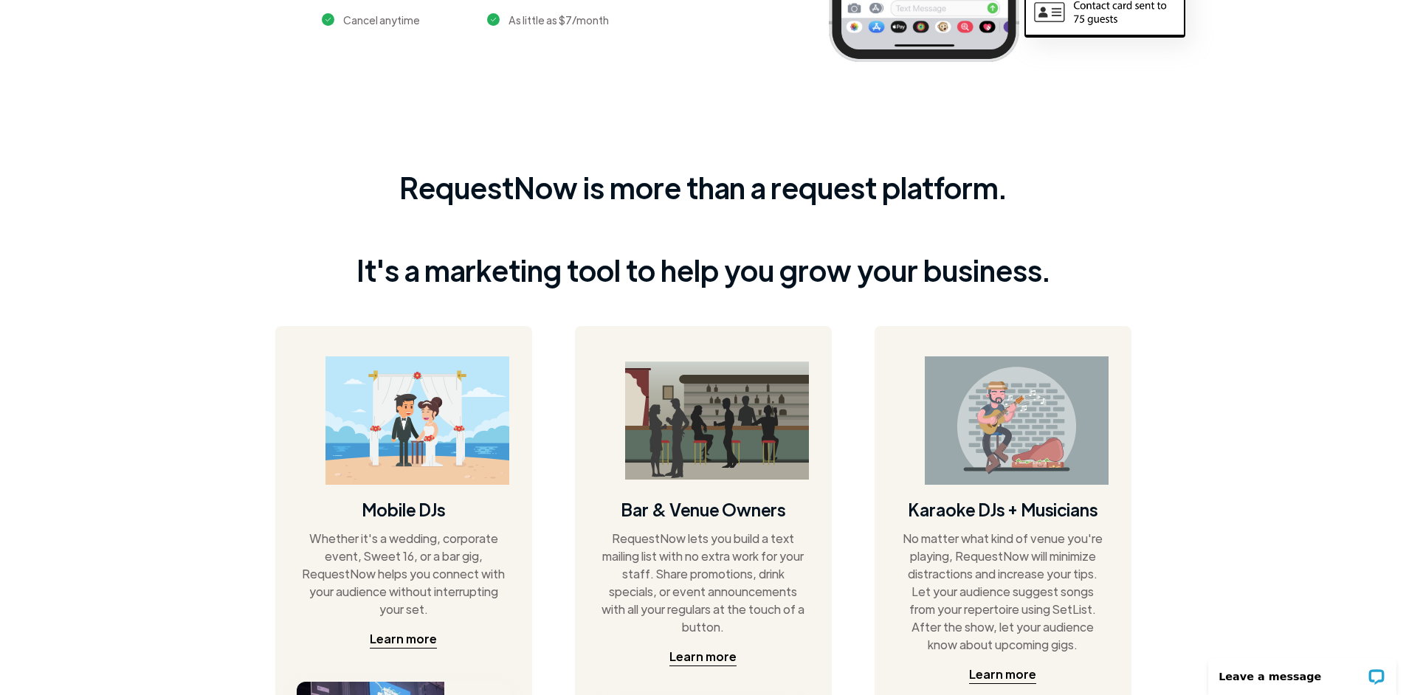
scroll to position [458, 0]
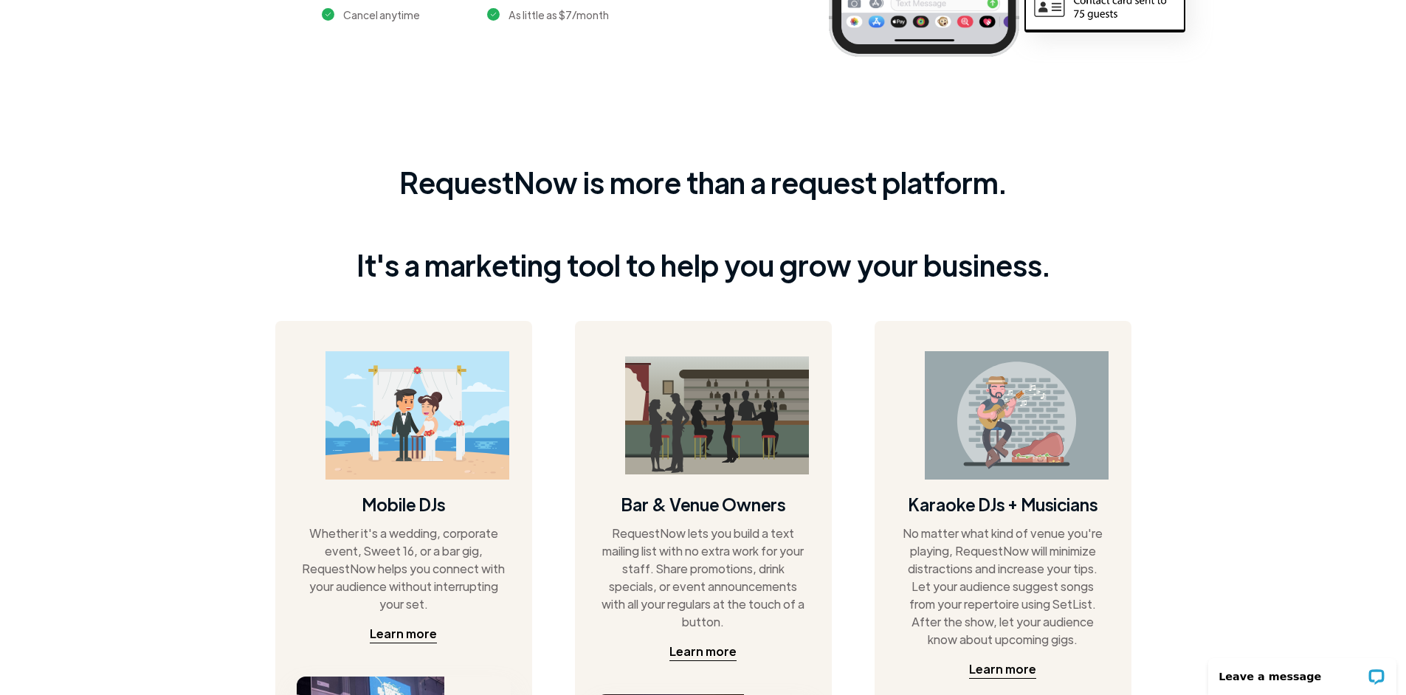
click at [1204, 197] on div "RequestNow is more than a request platform. It's a marketing tool to help you g…" at bounding box center [703, 487] width 1406 height 716
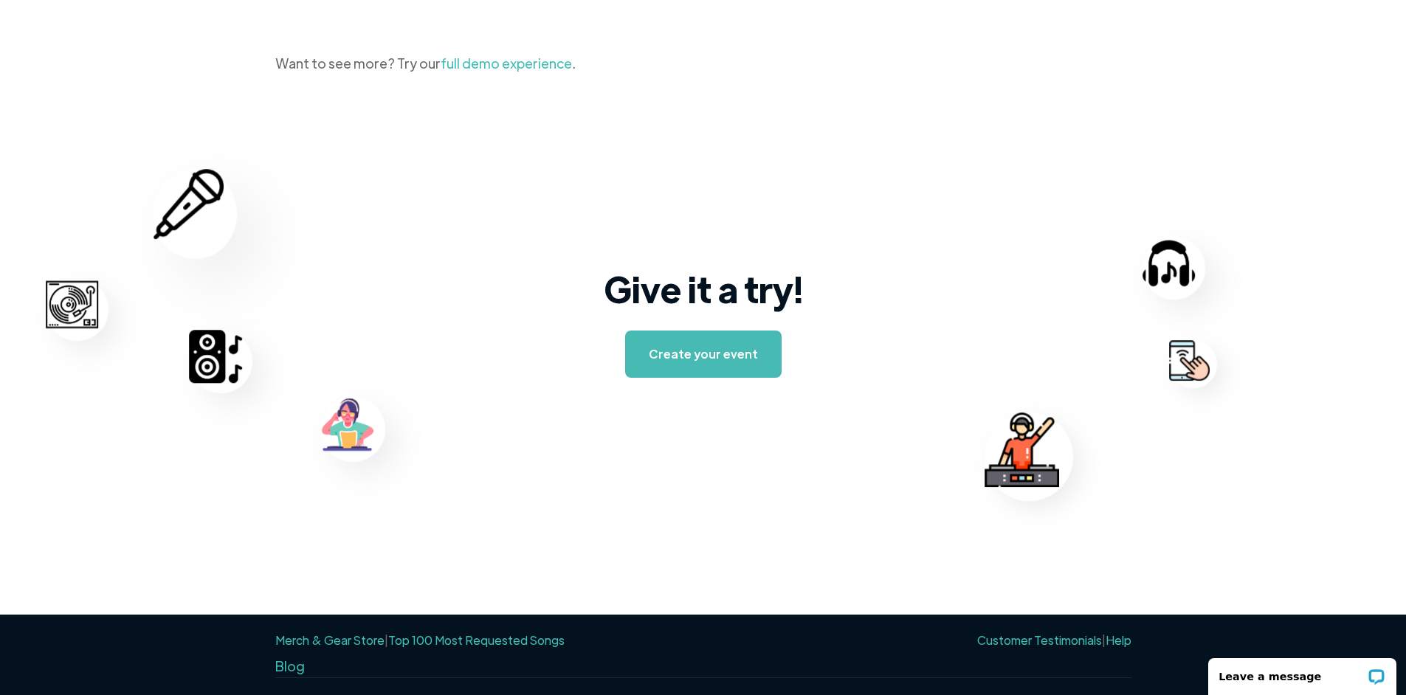
scroll to position [2259, 0]
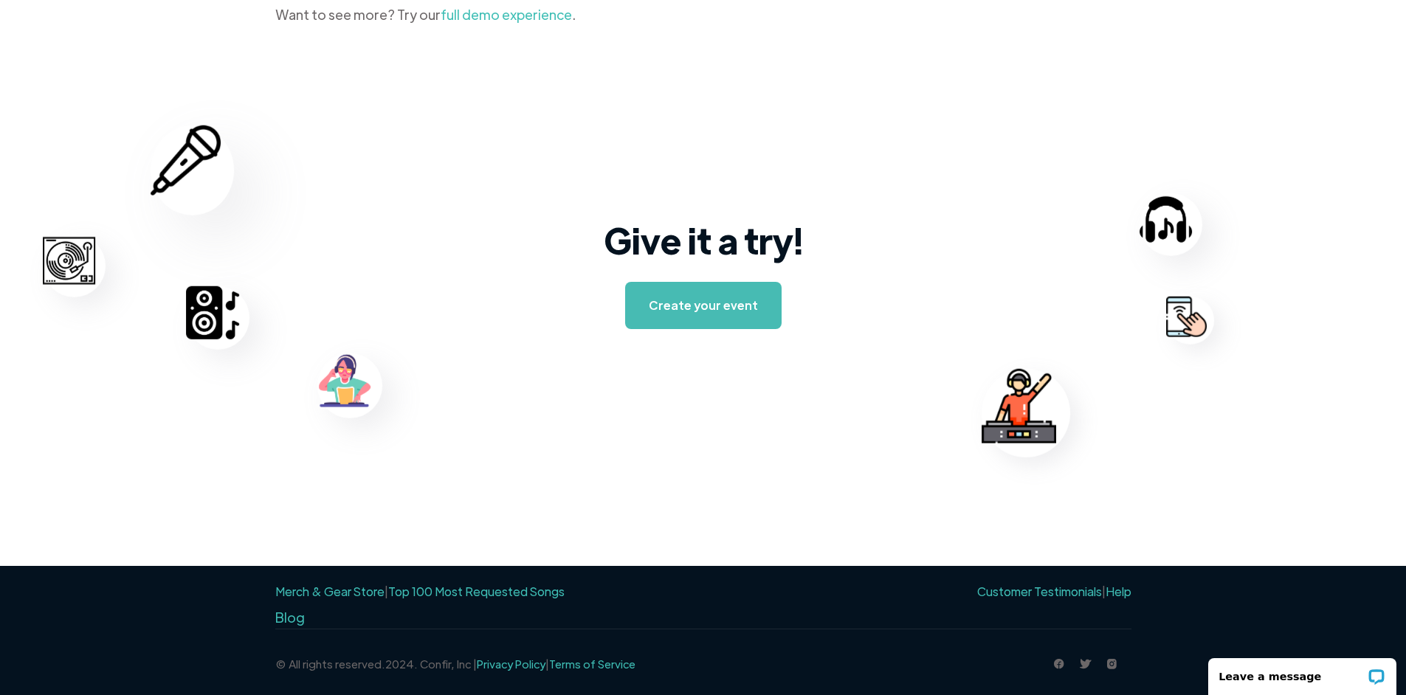
click at [431, 592] on link "Top 100 Most Requested Songs" at bounding box center [476, 592] width 176 height 16
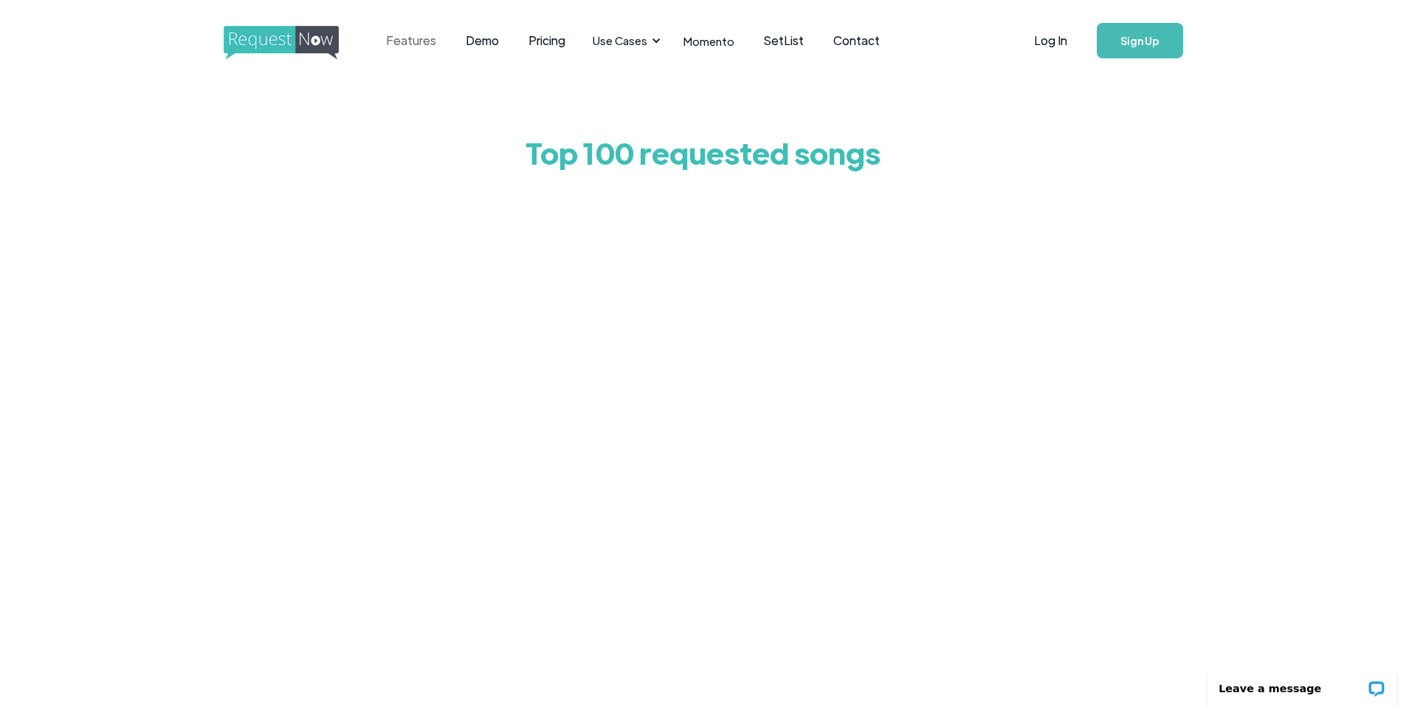
click at [396, 49] on link "Features" at bounding box center [411, 41] width 80 height 46
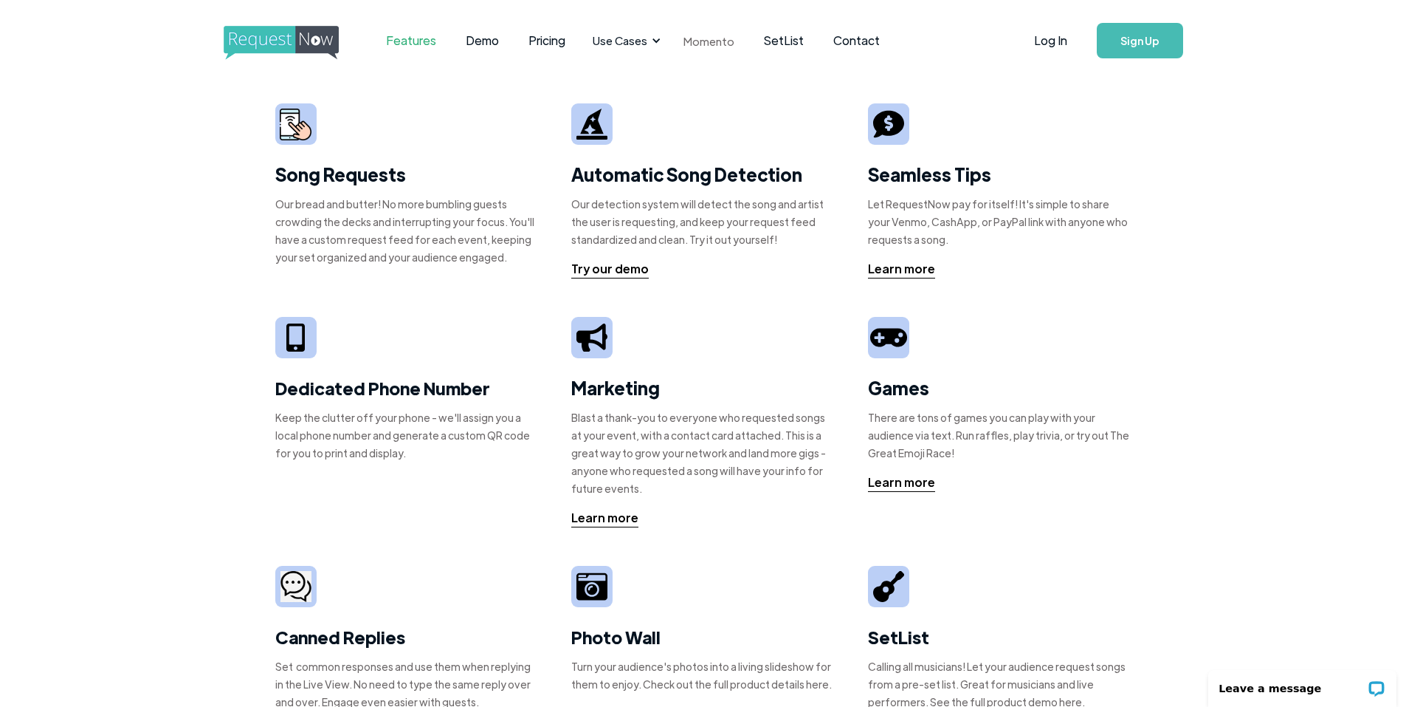
click at [700, 38] on link "Momento" at bounding box center [709, 41] width 80 height 44
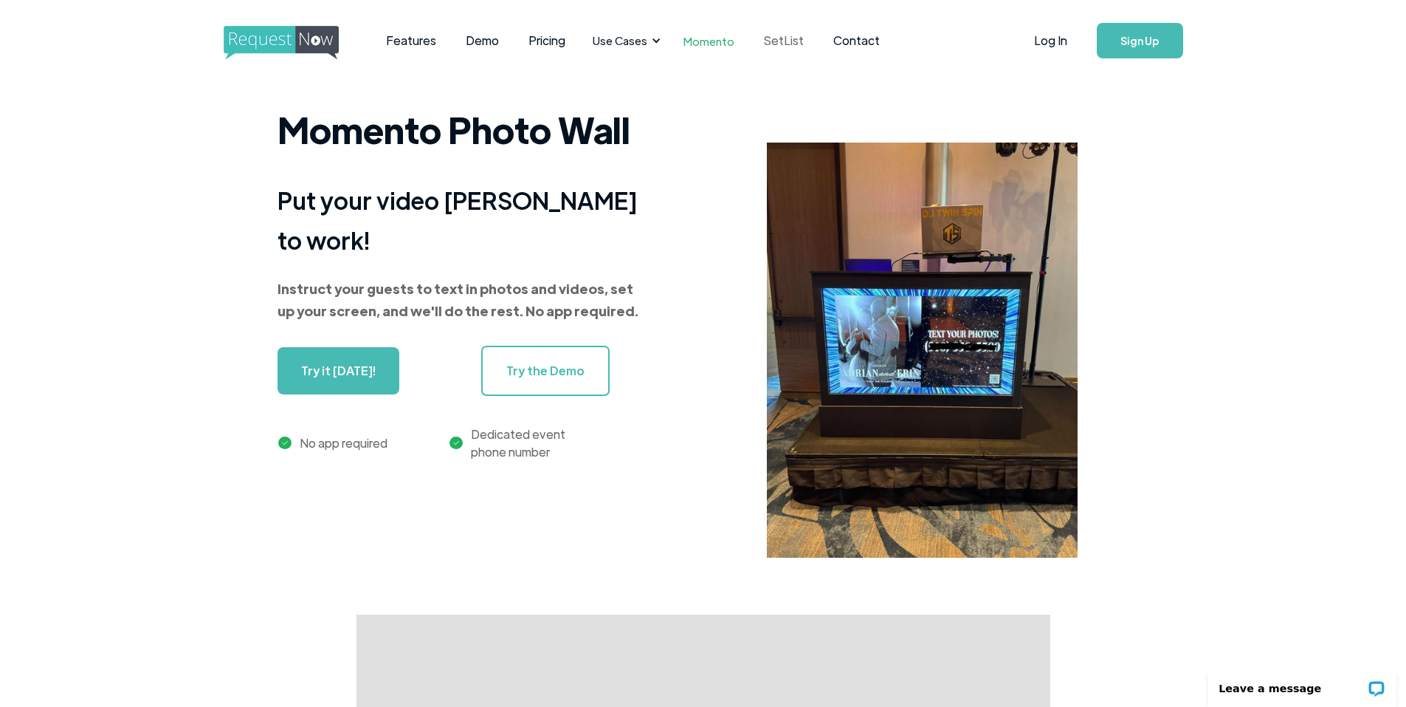
click at [777, 43] on link "SetList" at bounding box center [783, 41] width 69 height 46
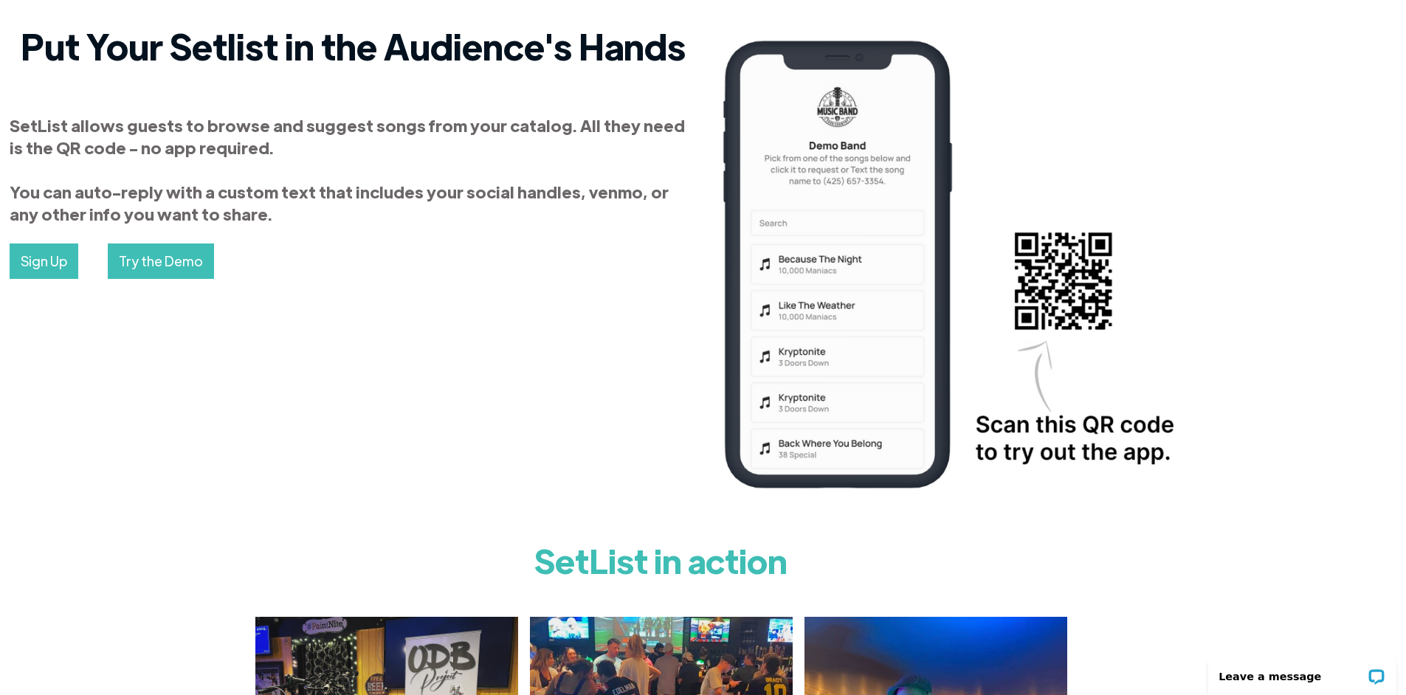
scroll to position [0, 42]
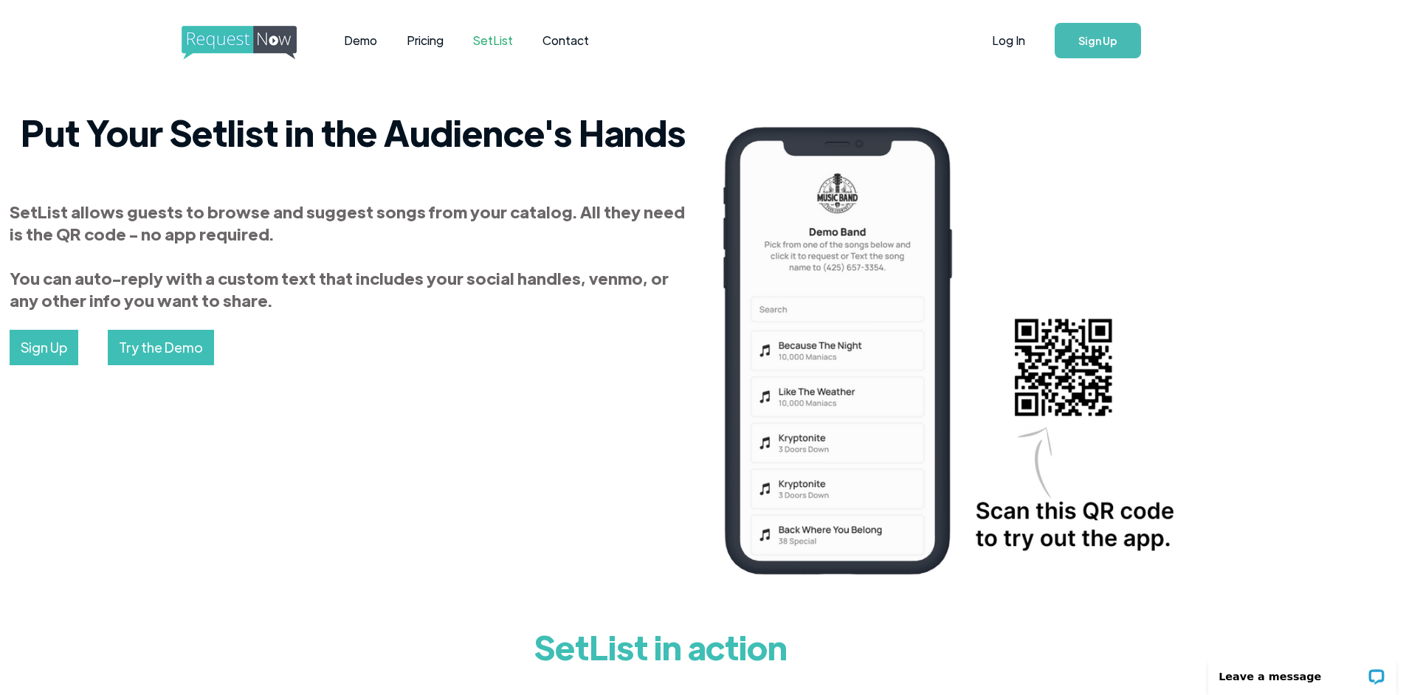
click at [242, 47] on img "home" at bounding box center [253, 43] width 142 height 34
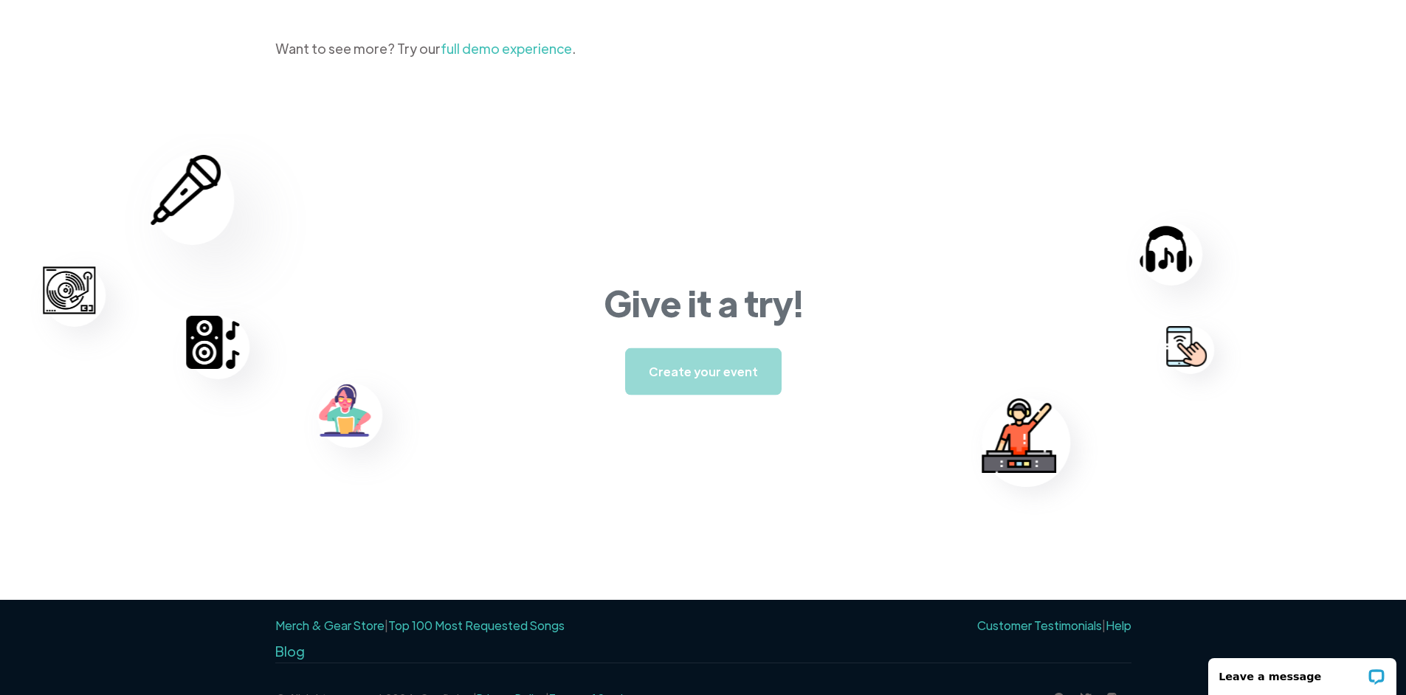
scroll to position [2259, 0]
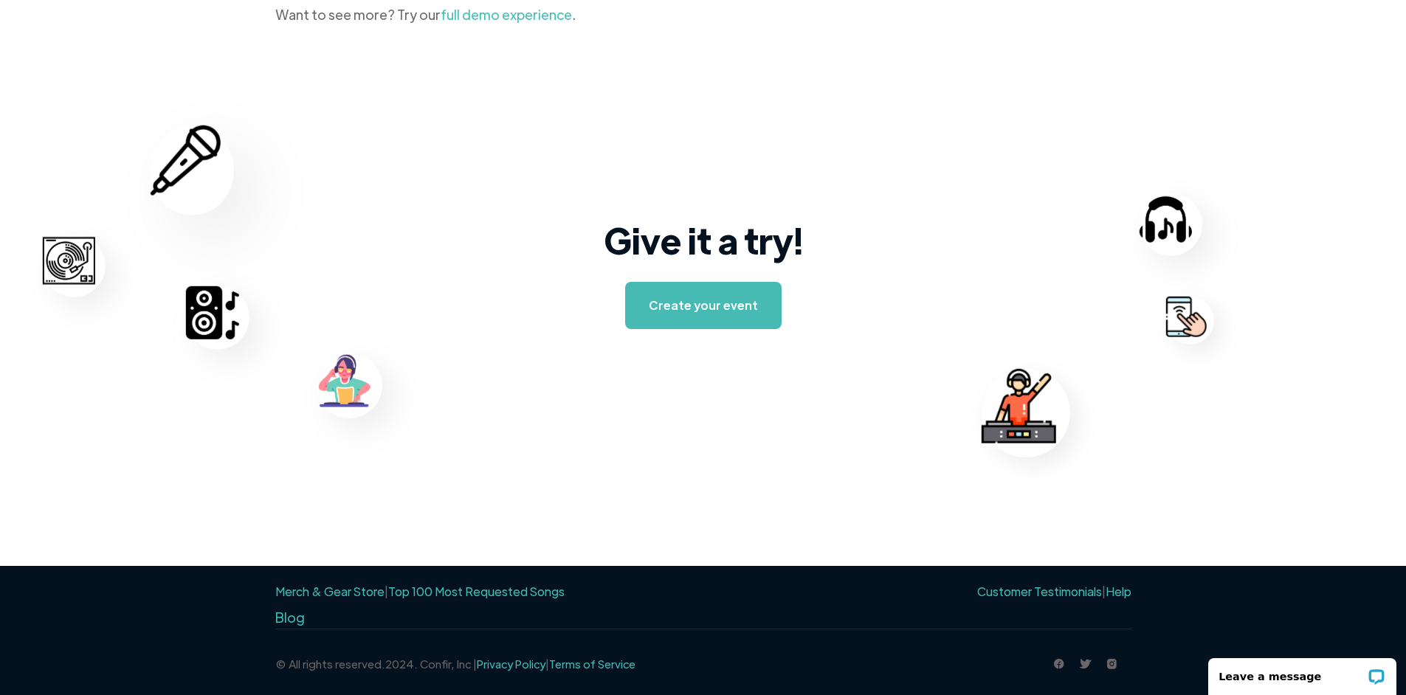
click at [413, 594] on link "Top 100 Most Requested Songs" at bounding box center [476, 592] width 176 height 16
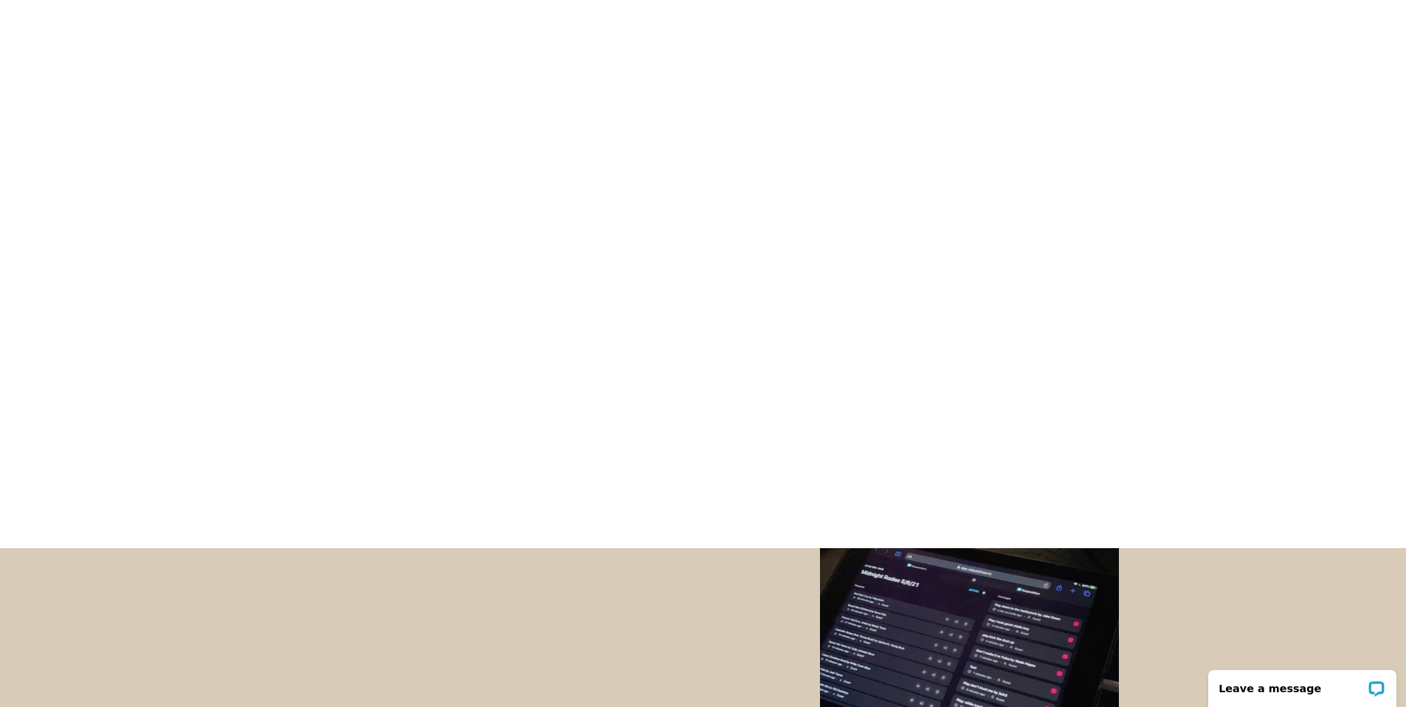
scroll to position [255, 0]
